Goal: Task Accomplishment & Management: Manage account settings

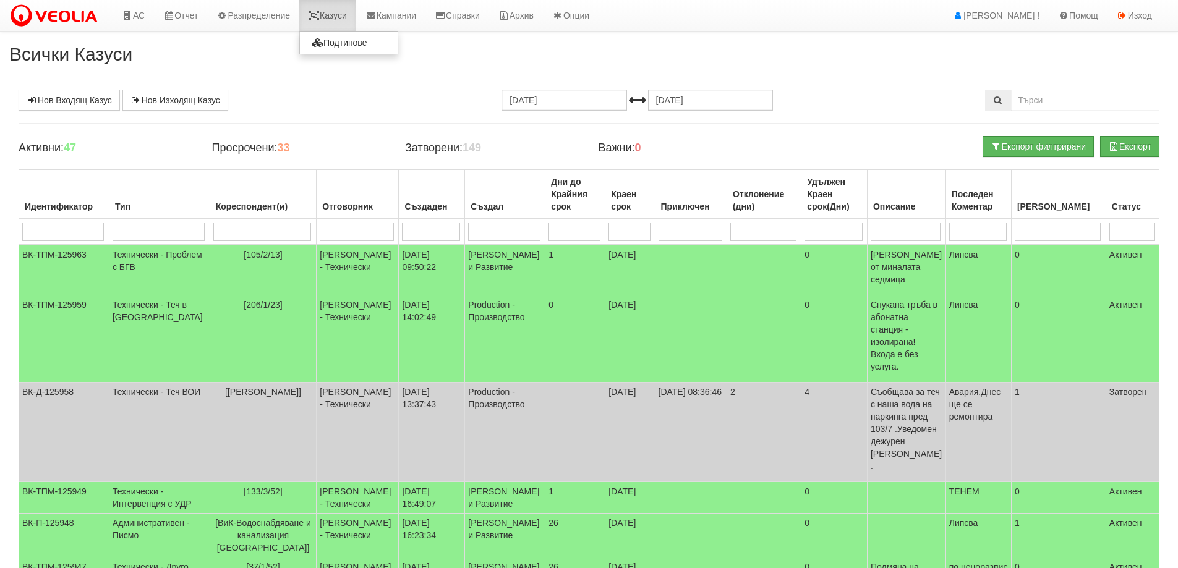
click at [345, 15] on link "Казуси" at bounding box center [327, 15] width 57 height 31
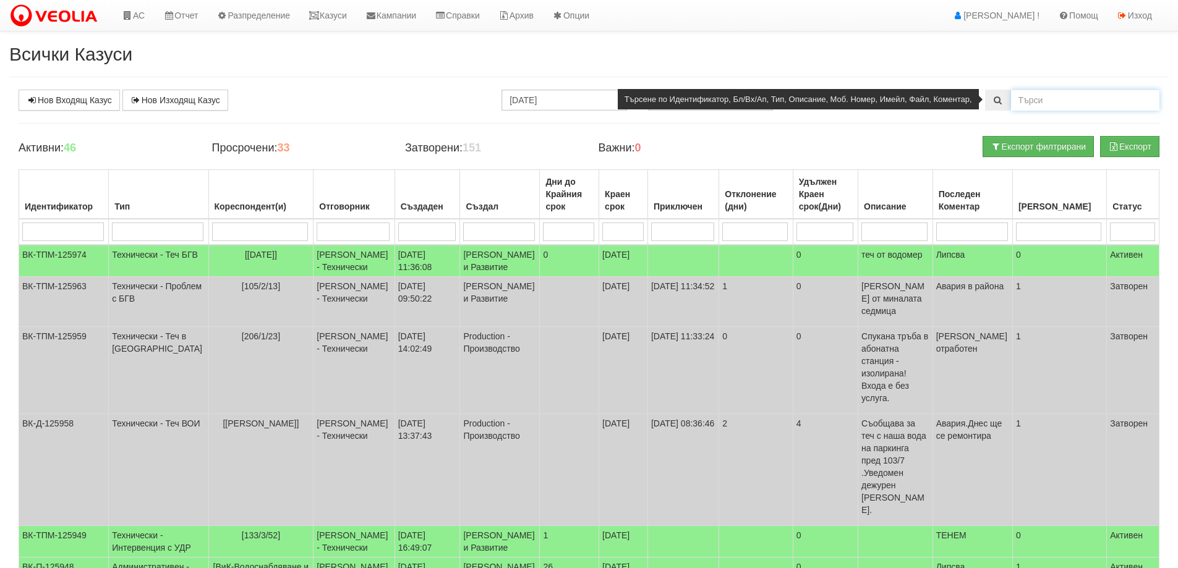
click at [1040, 95] on input "text" at bounding box center [1085, 100] width 148 height 21
type input "133/6/121"
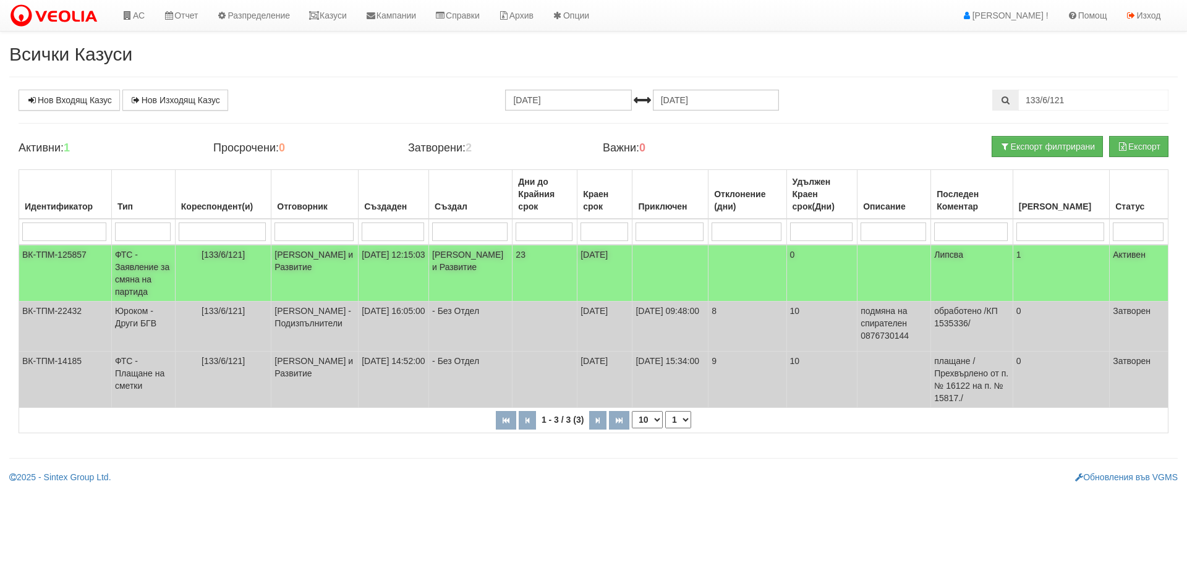
click at [165, 256] on td "ФТС - Заявление за смяна на партида" at bounding box center [143, 273] width 64 height 57
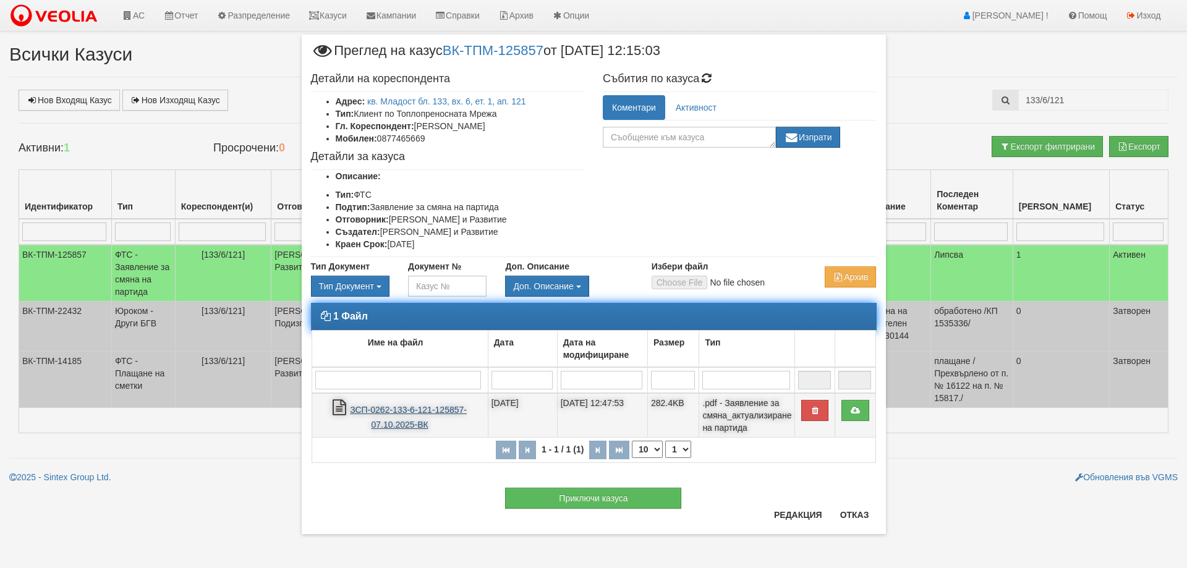
click at [393, 414] on td "ЗСП-0262-133-6-121-125857-07.10.2025-ВК" at bounding box center [400, 415] width 176 height 45
click at [410, 414] on link "ЗСП-0262-133-6-121-125857-07.10.2025-ВК" at bounding box center [408, 417] width 117 height 25
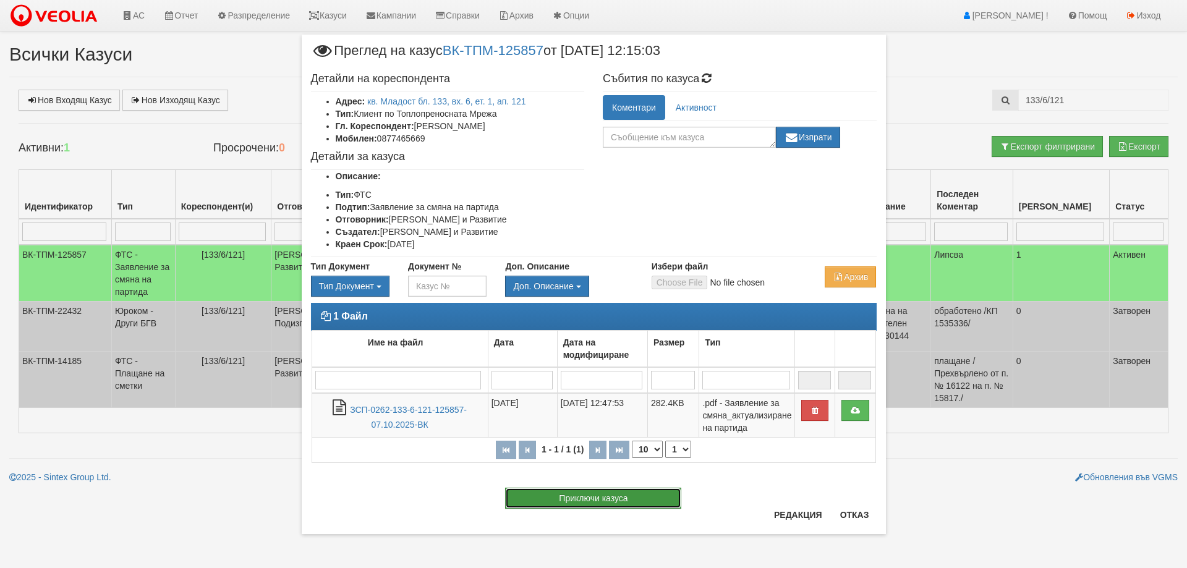
click at [590, 494] on button "Приключи казуса" at bounding box center [593, 498] width 176 height 21
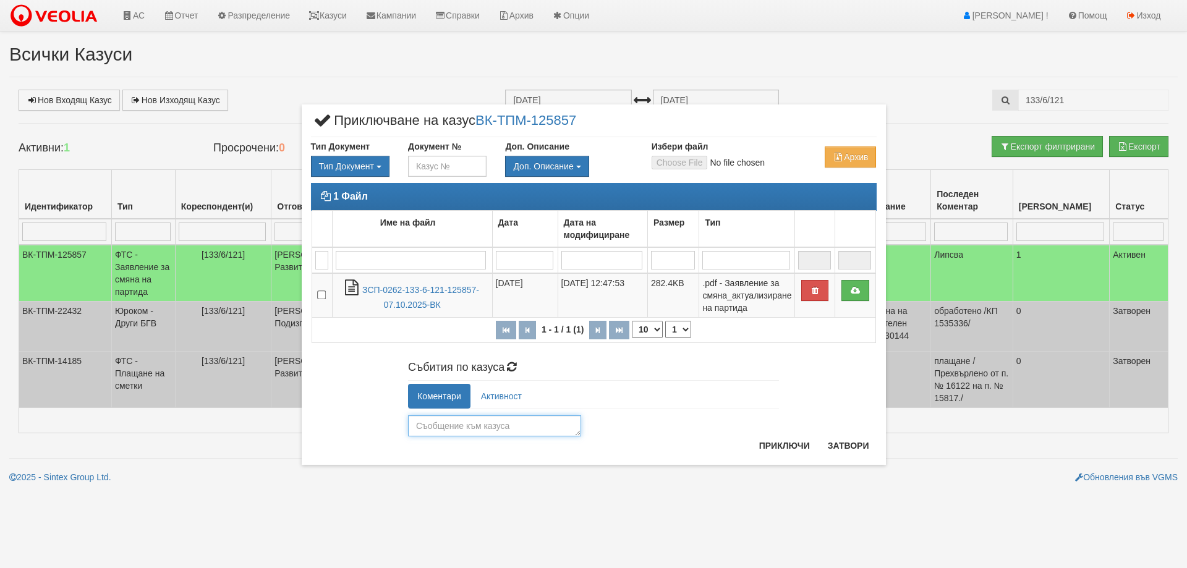
click at [462, 432] on textarea at bounding box center [494, 425] width 173 height 21
type textarea "26134"
click at [780, 443] on button "Приключи" at bounding box center [785, 446] width 66 height 20
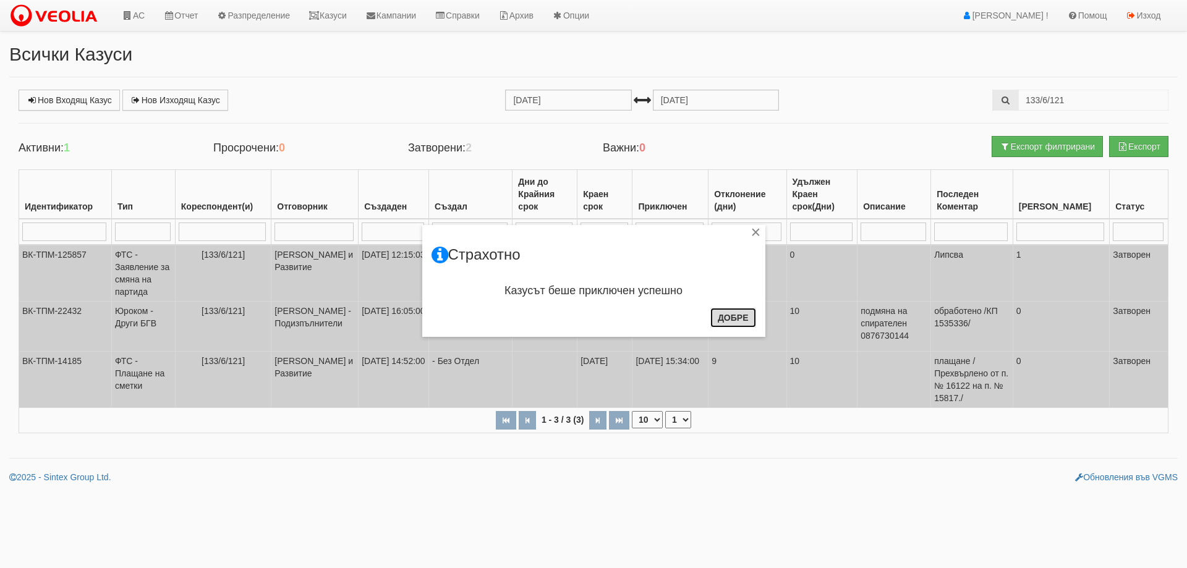
click at [737, 322] on button "Добре" at bounding box center [733, 318] width 46 height 20
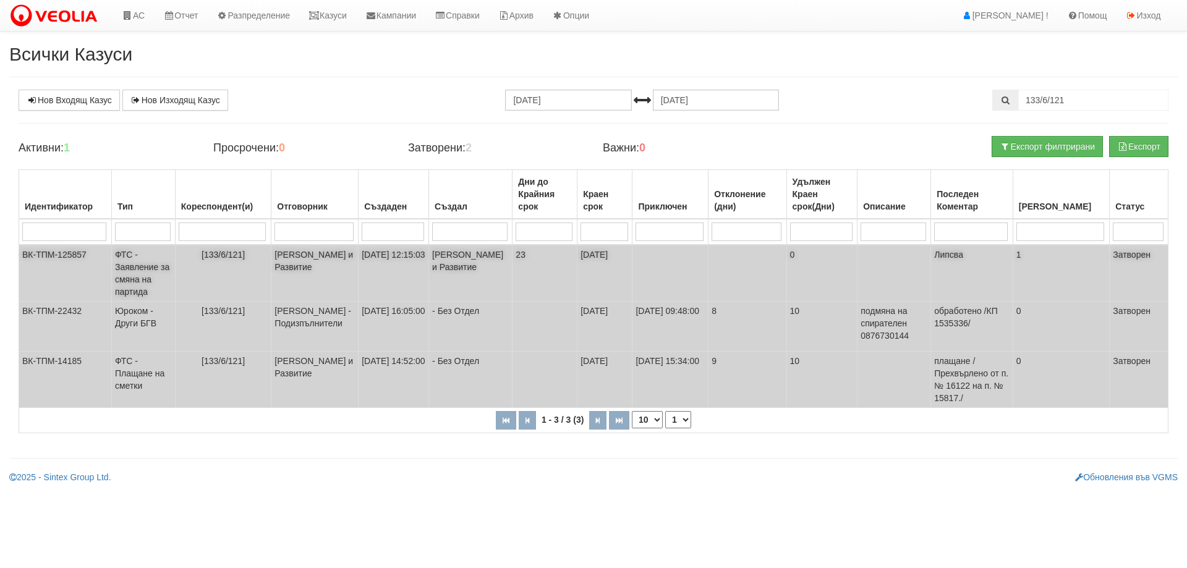
click at [137, 263] on td "ФТС - Заявление за смяна на партида" at bounding box center [143, 273] width 64 height 57
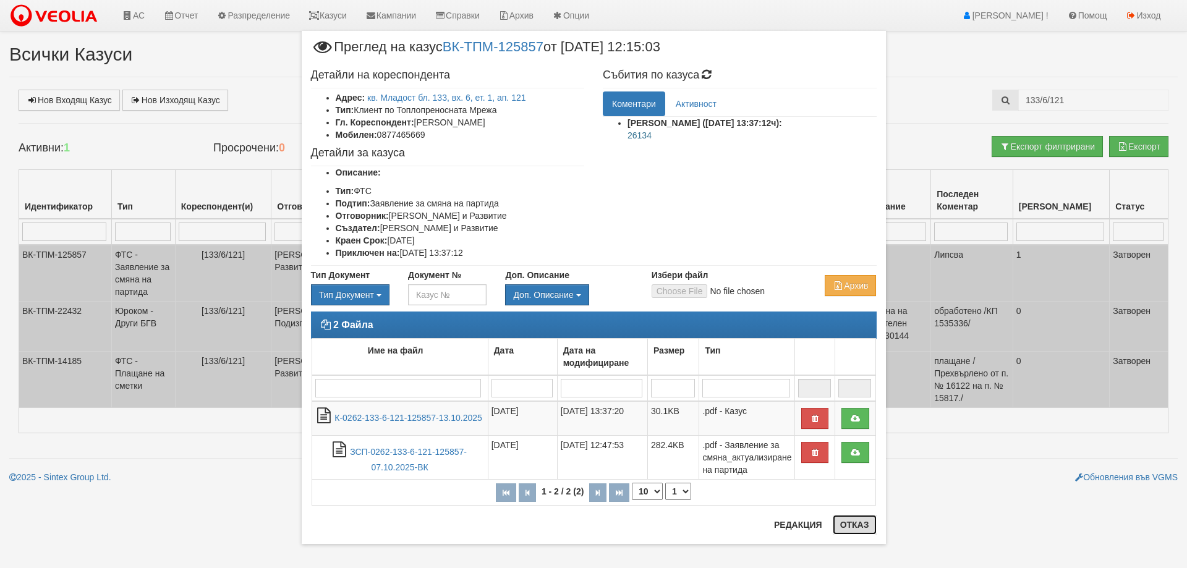
click at [856, 529] on button "Отказ" at bounding box center [855, 525] width 44 height 20
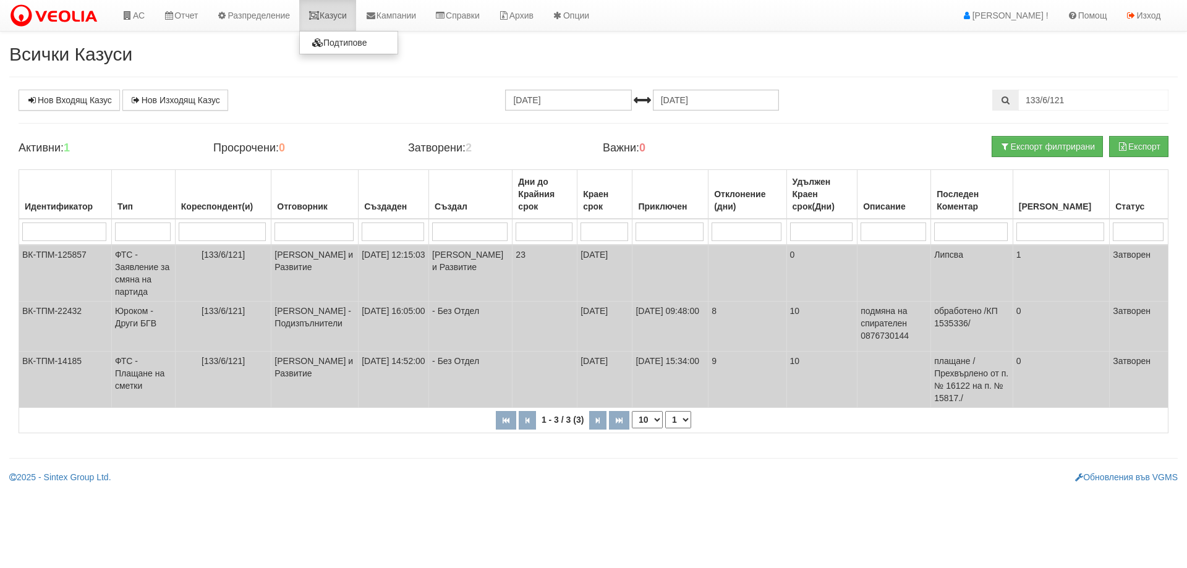
click at [347, 17] on link "Казуси" at bounding box center [327, 15] width 57 height 31
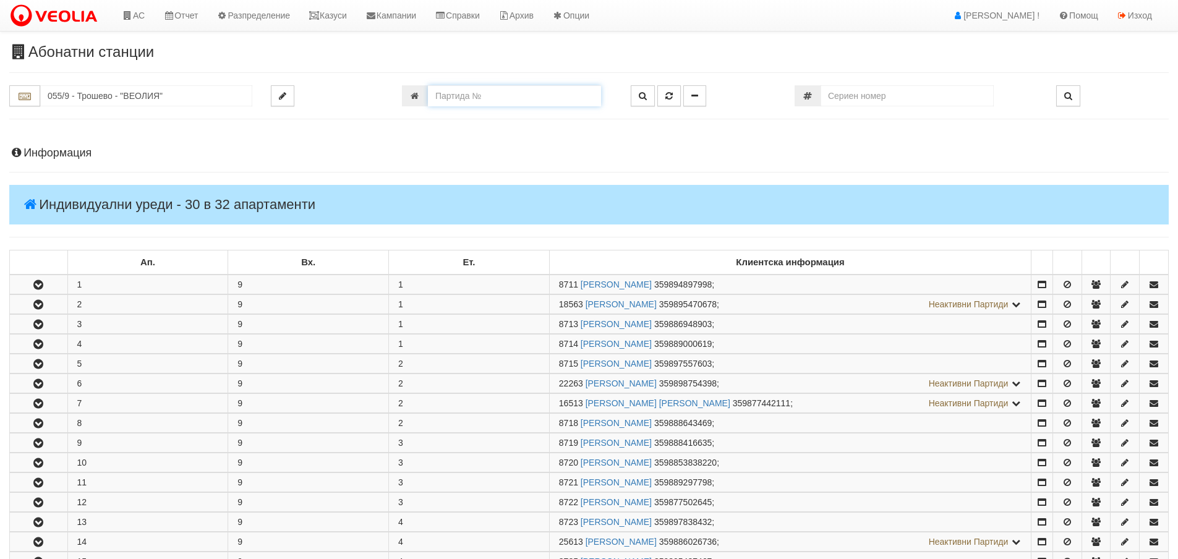
scroll to position [433, 0]
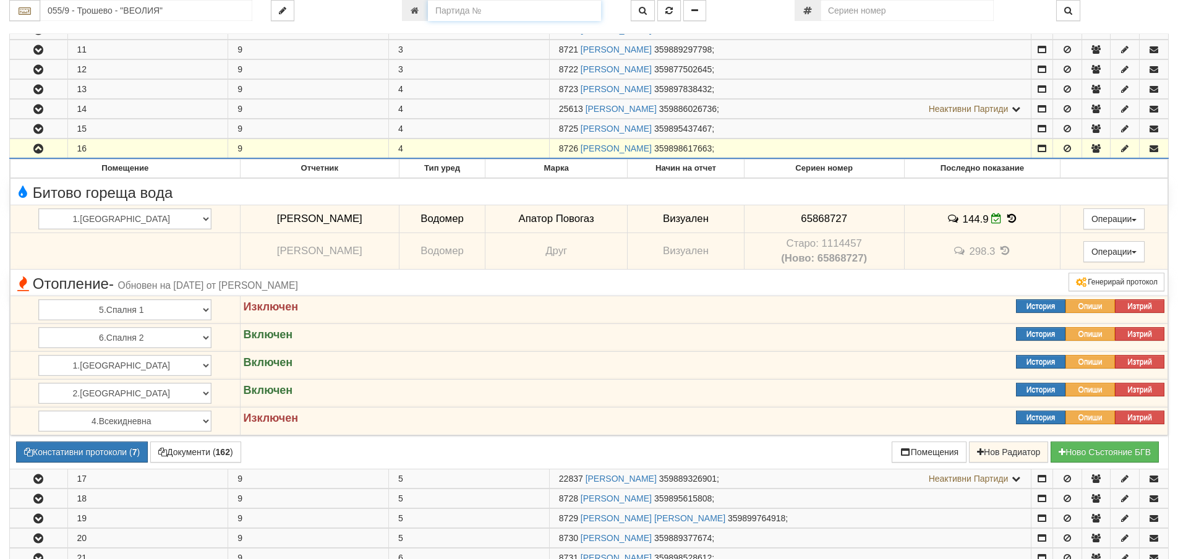
click at [443, 11] on input "number" at bounding box center [514, 10] width 173 height 21
type input "26134"
click at [668, 12] on icon "button" at bounding box center [668, 10] width 7 height 9
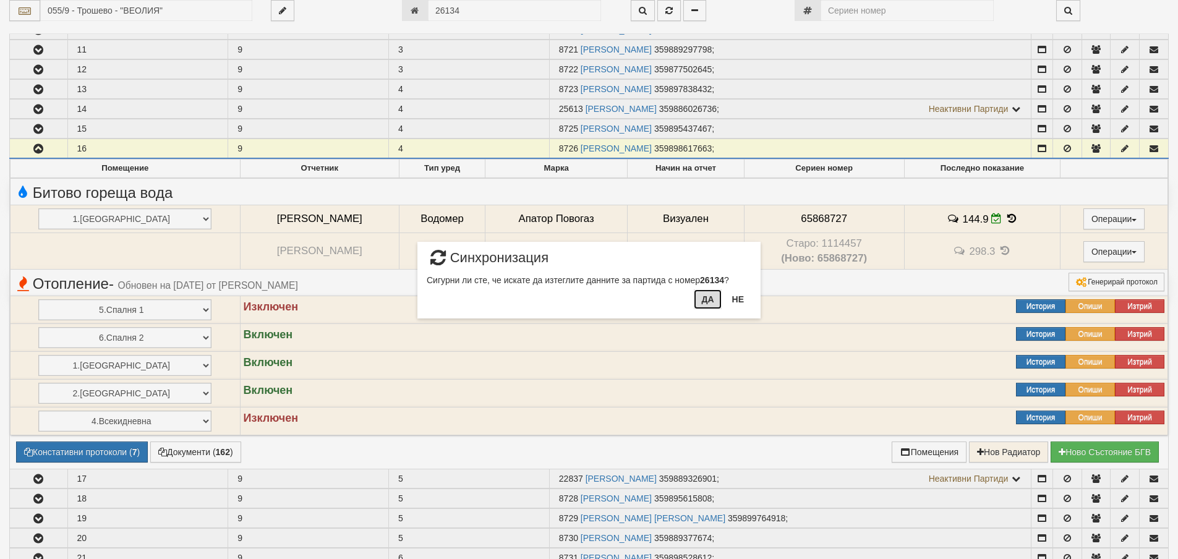
click at [707, 302] on button "Да" at bounding box center [707, 299] width 27 height 20
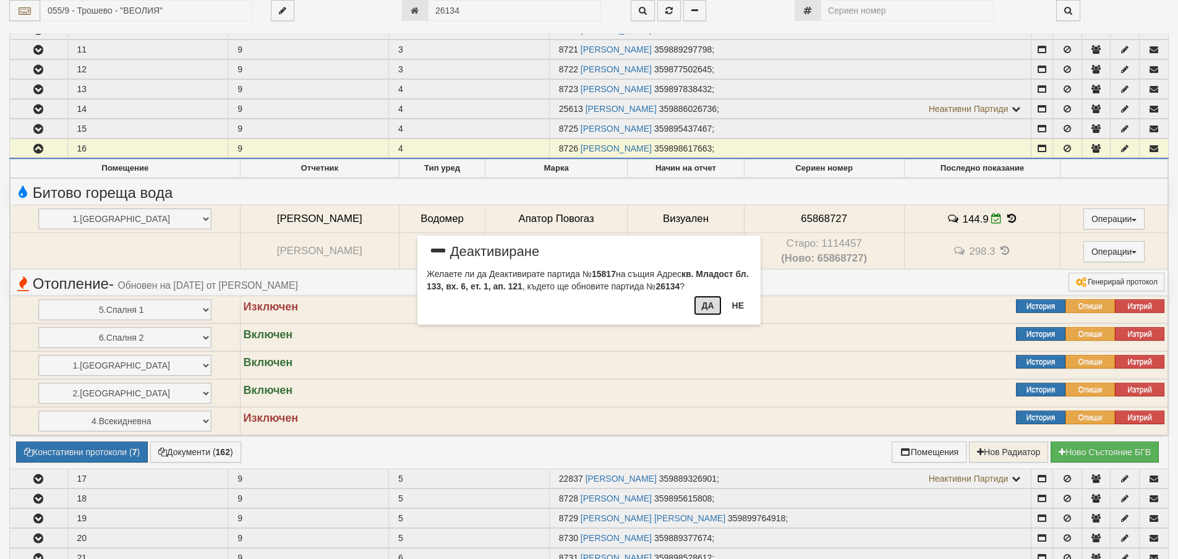
click at [709, 306] on button "Да" at bounding box center [707, 306] width 27 height 20
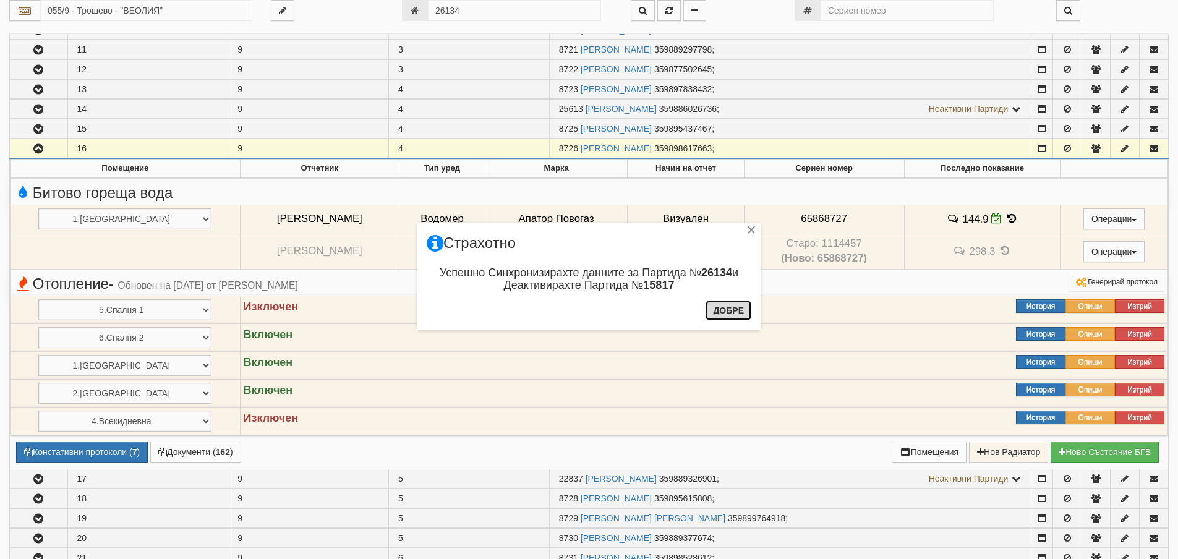
click at [733, 309] on button "Добре" at bounding box center [728, 310] width 46 height 20
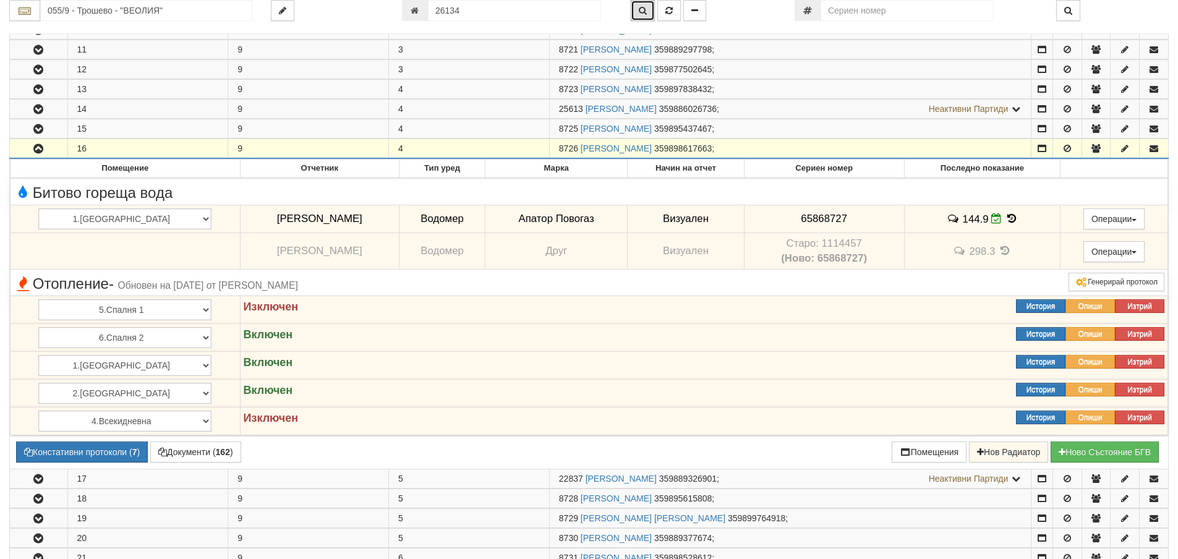
click at [640, 11] on icon "button" at bounding box center [643, 10] width 8 height 9
type input "133/6 - "ТЕХЕМ СЪРВИСИС" ЕООД"
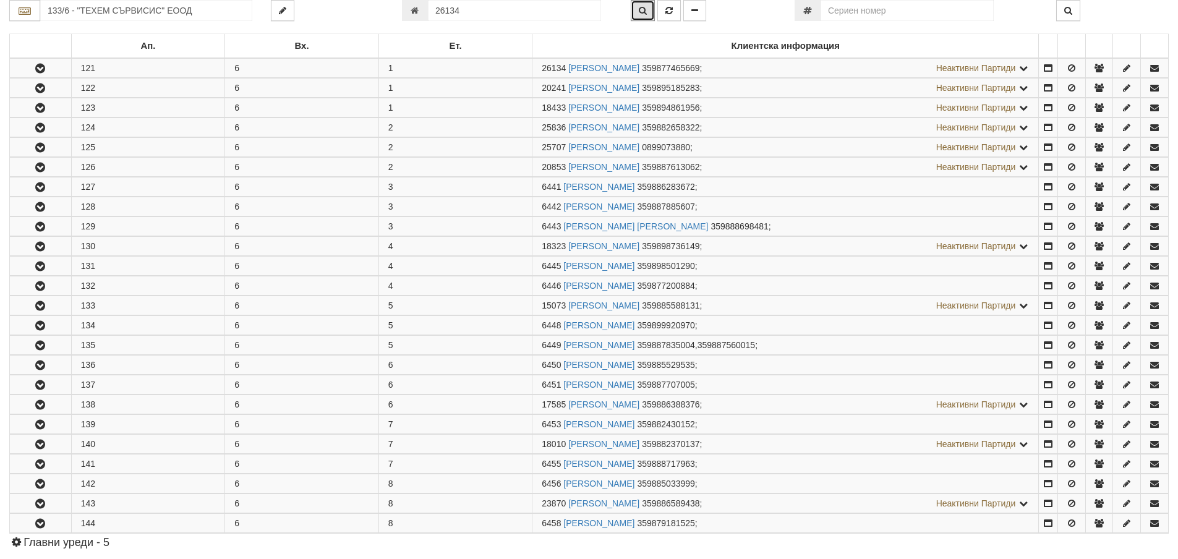
scroll to position [244, 0]
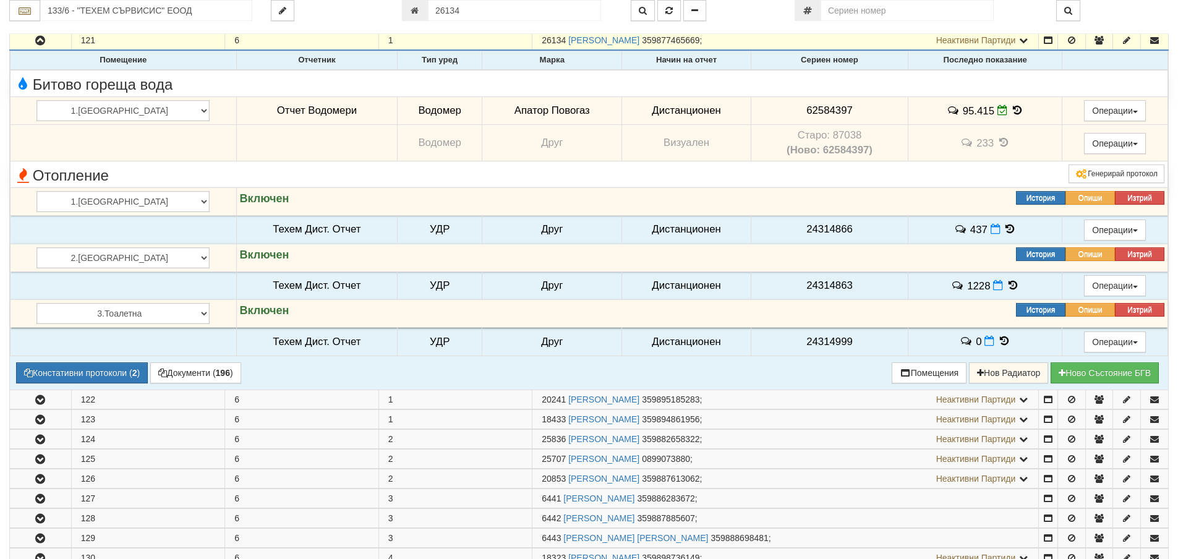
click at [1010, 111] on icon at bounding box center [1017, 110] width 14 height 11
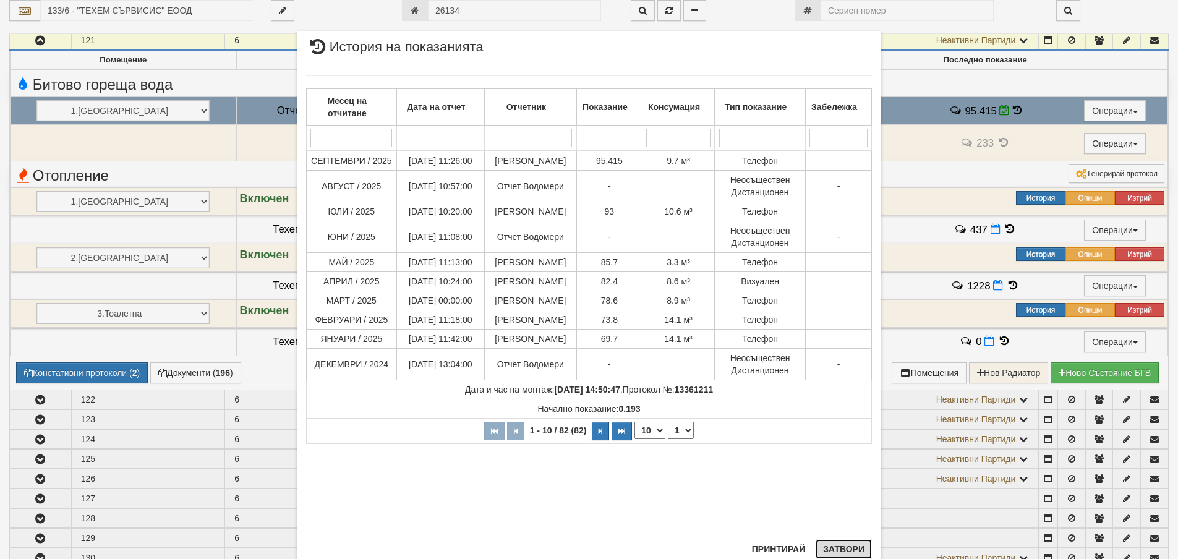
click at [842, 545] on button "Затвори" at bounding box center [844, 549] width 56 height 20
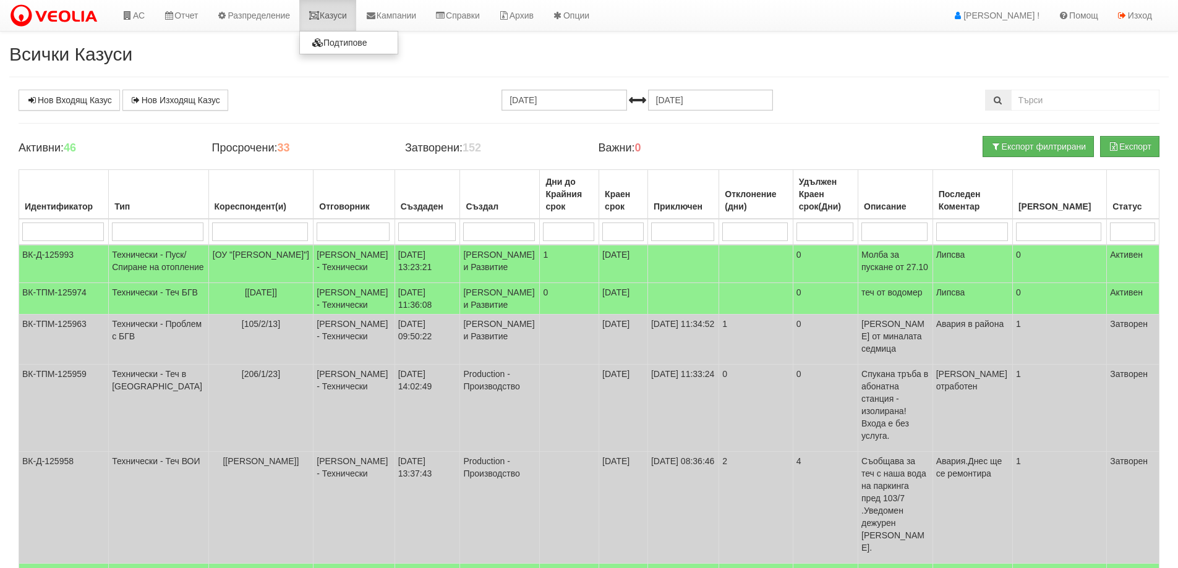
click at [342, 17] on link "Казуси" at bounding box center [327, 15] width 57 height 31
click at [346, 15] on link "Казуси" at bounding box center [327, 15] width 57 height 31
